Goal: Transaction & Acquisition: Purchase product/service

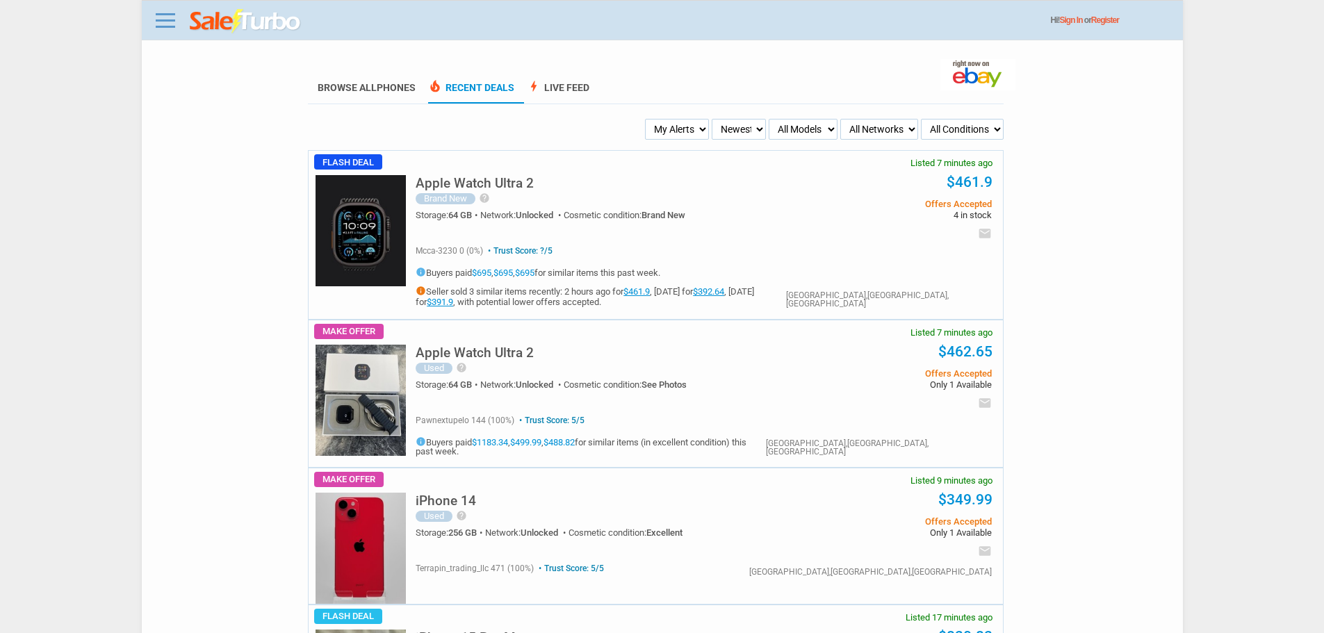
click at [696, 124] on select "My Alerts All Deals BIN Only w/ Offers Only" at bounding box center [677, 129] width 64 height 21
select select "flash_bin"
click at [647, 120] on select "My Alerts All Deals BIN Only w/ Offers Only" at bounding box center [677, 129] width 64 height 21
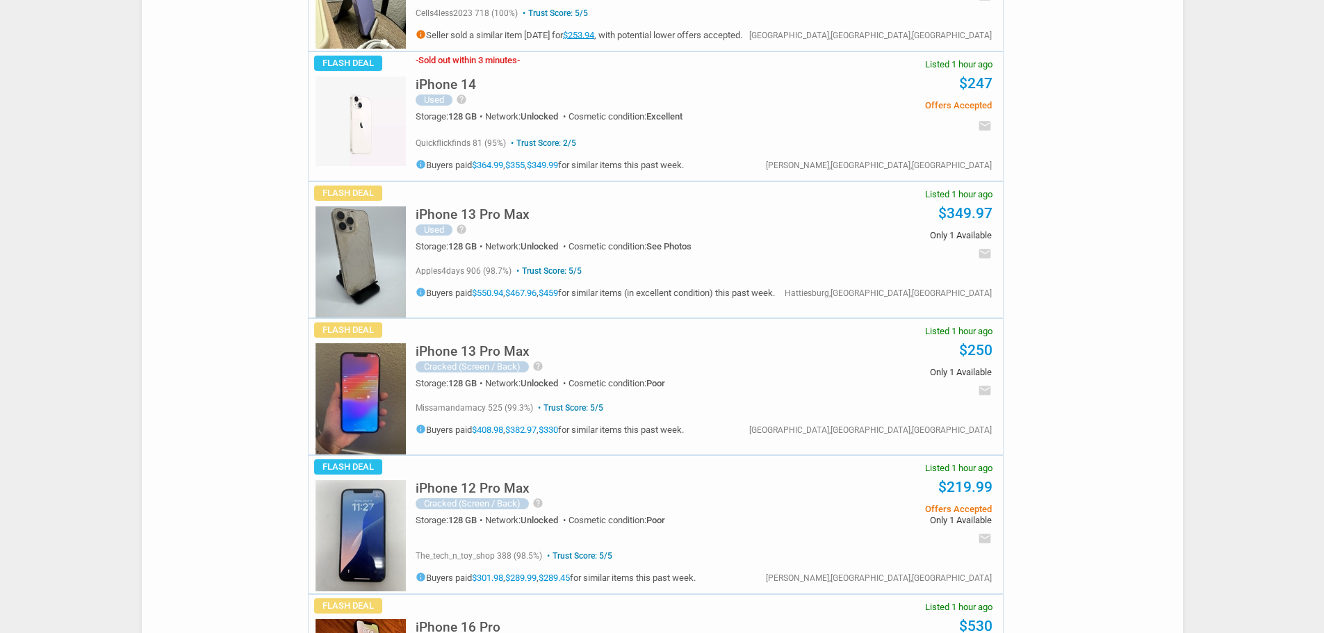
scroll to position [1668, 0]
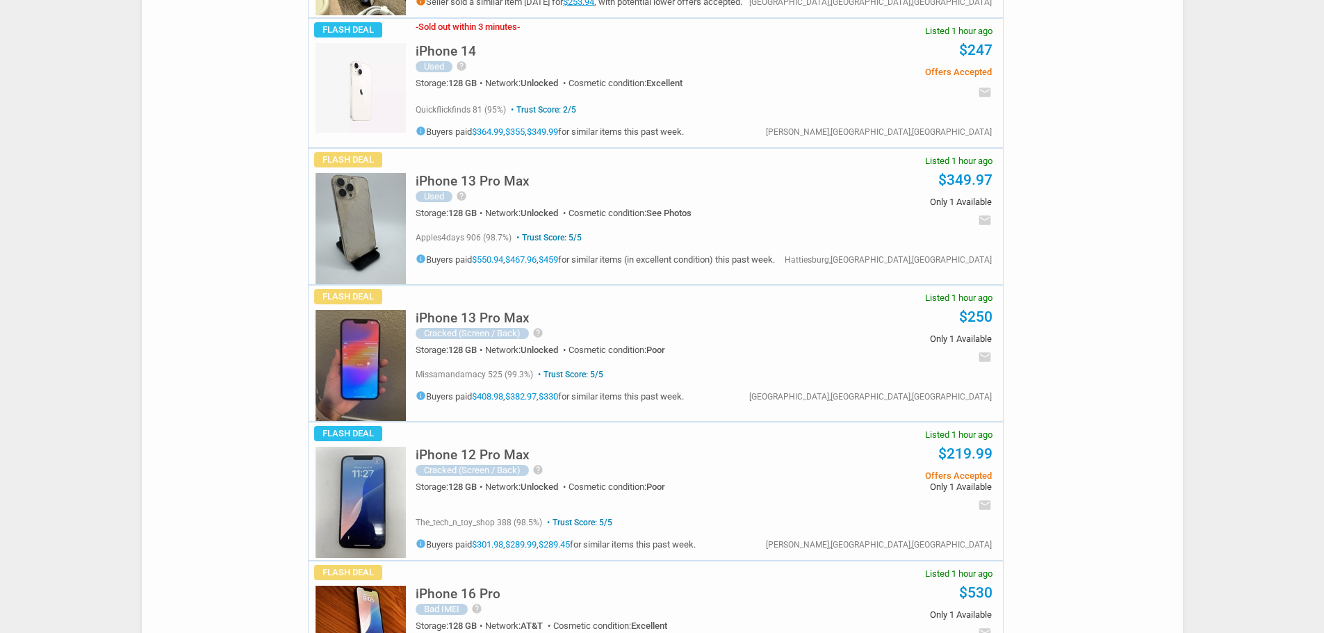
click at [353, 408] on img at bounding box center [361, 365] width 90 height 111
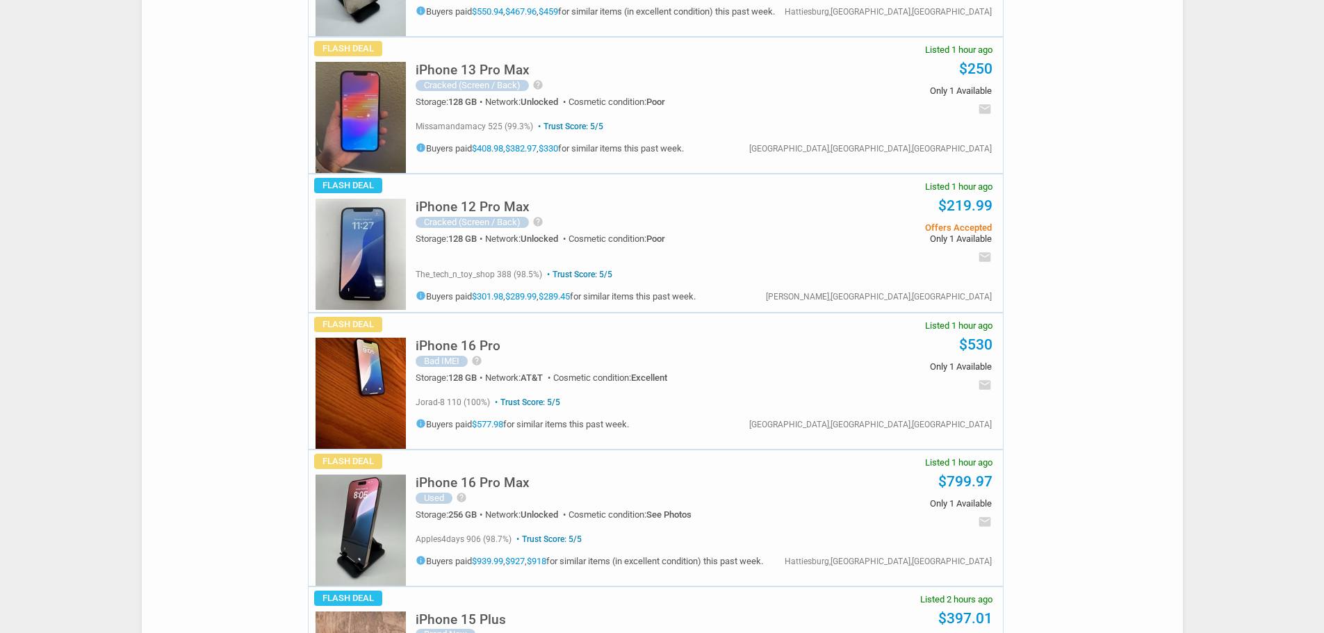
scroll to position [2016, 0]
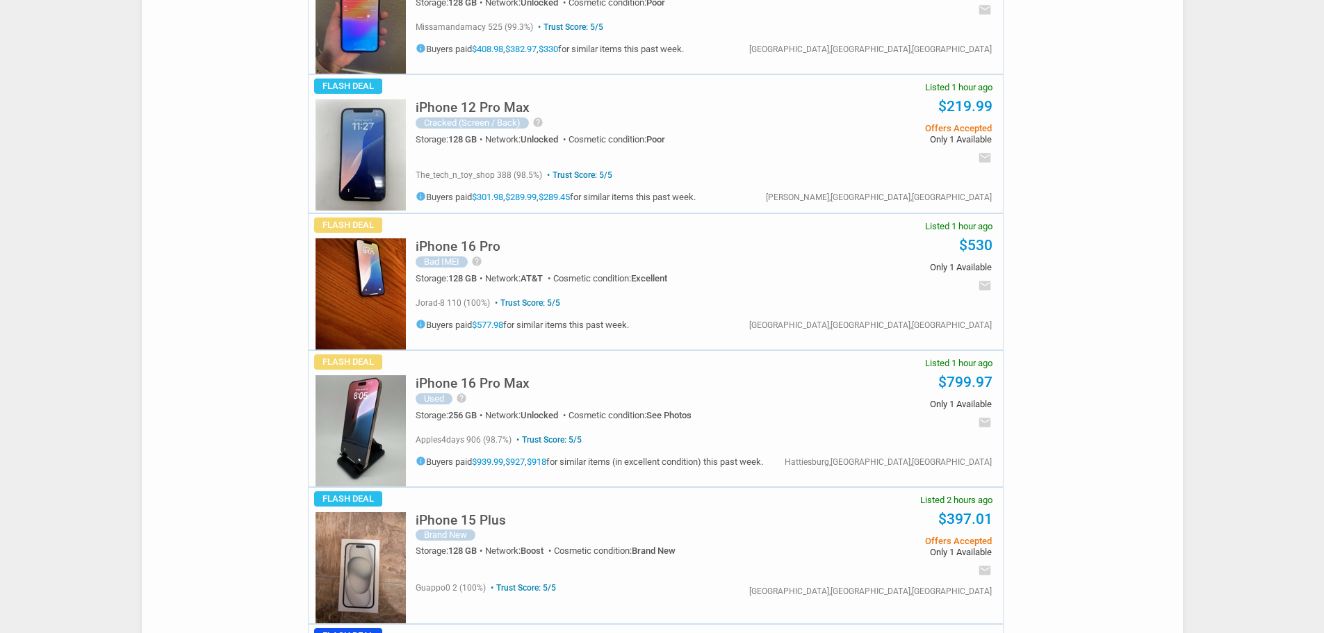
click at [350, 278] on img at bounding box center [361, 293] width 90 height 111
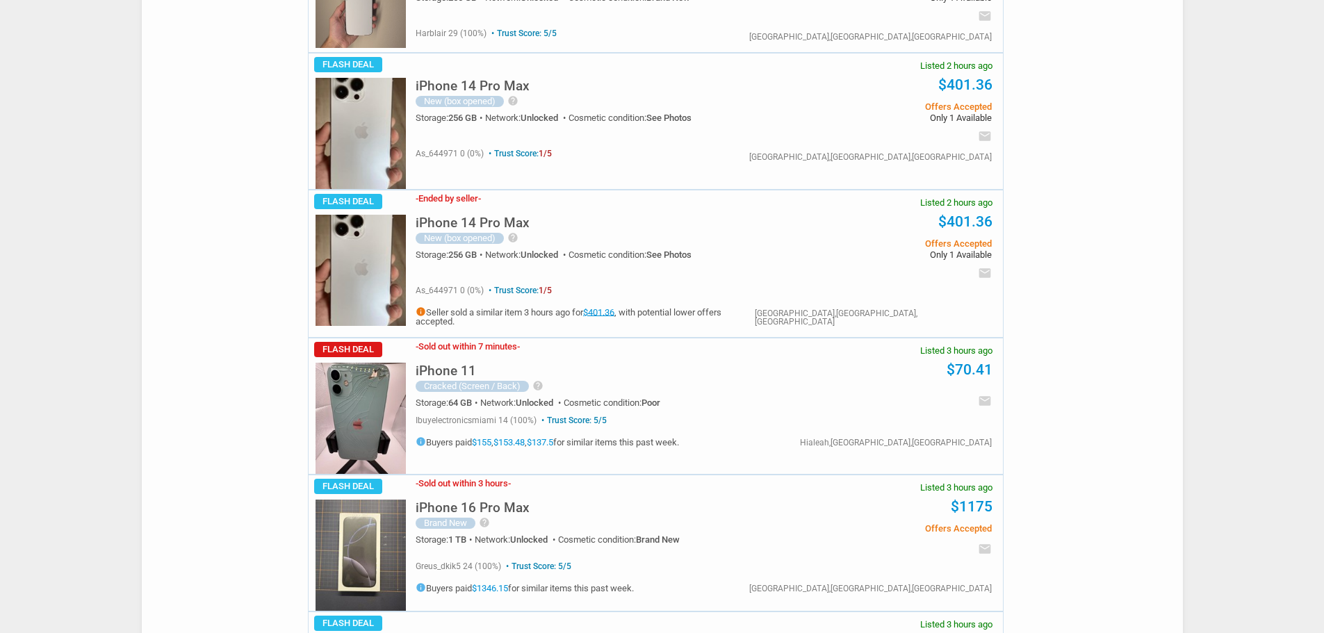
scroll to position [3684, 0]
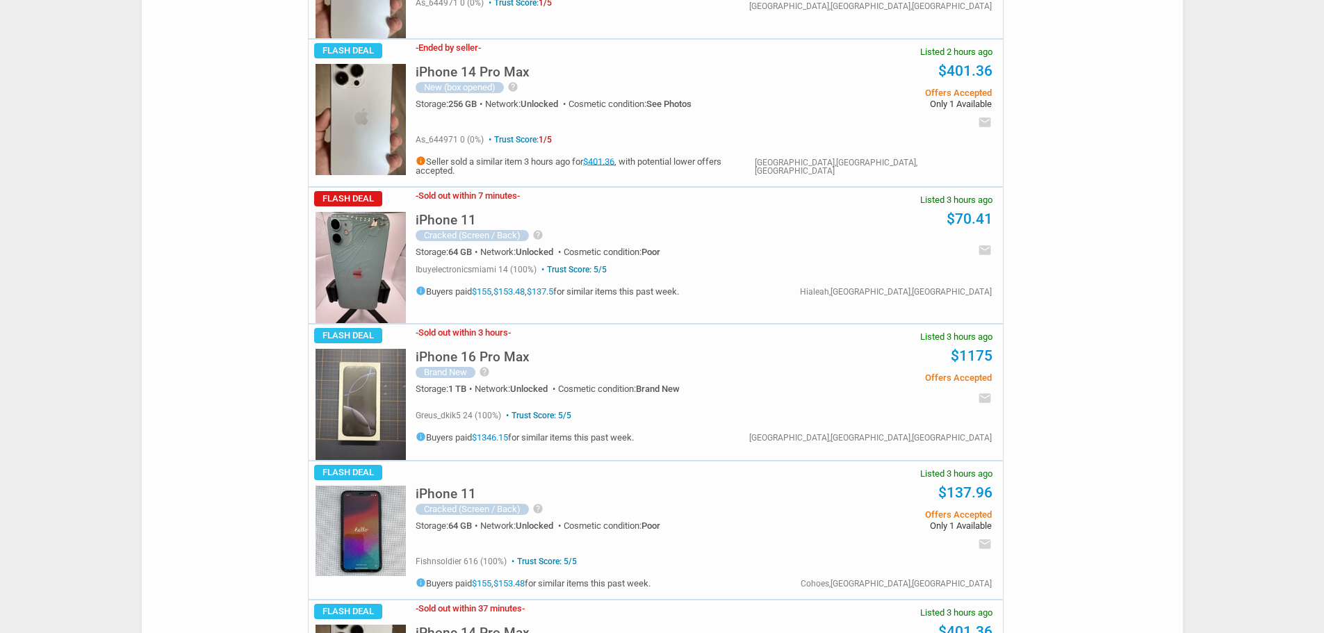
click at [496, 352] on h5 "iPhone 16 Pro Max" at bounding box center [473, 356] width 114 height 13
